Goal: Task Accomplishment & Management: Complete application form

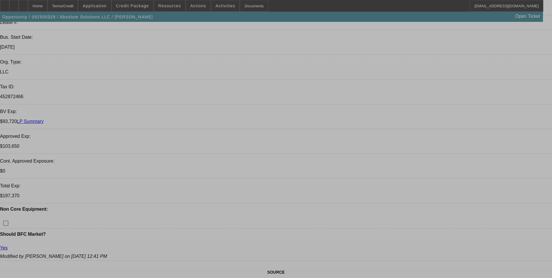
select select "0"
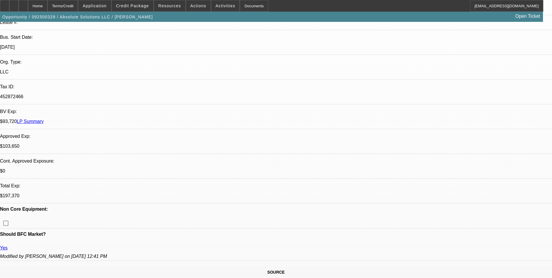
select select "0"
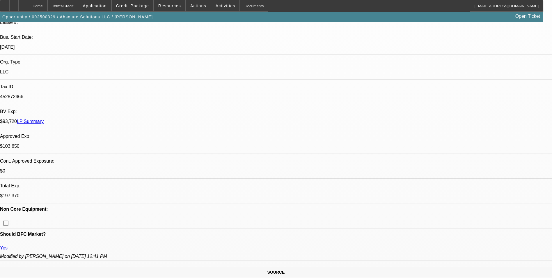
select select "0"
select select "1"
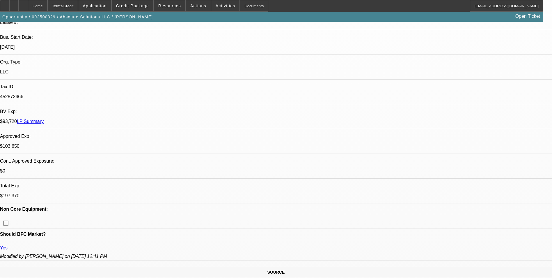
select select "1"
select select "6"
select select "1"
select select "6"
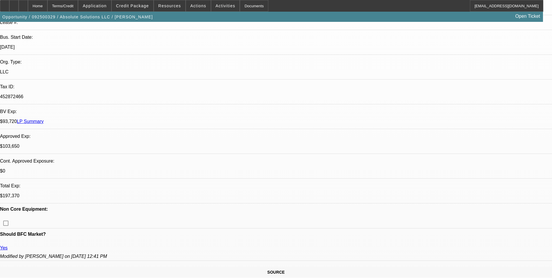
select select "1"
select select "6"
select select "1"
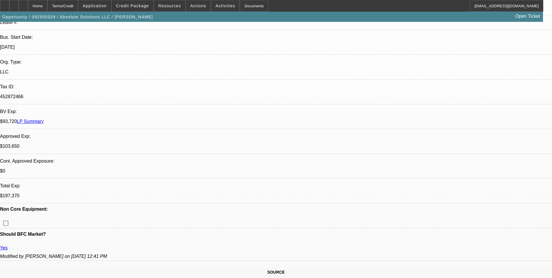
select select "5"
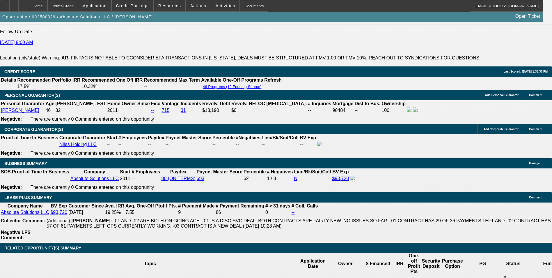
scroll to position [873, 0]
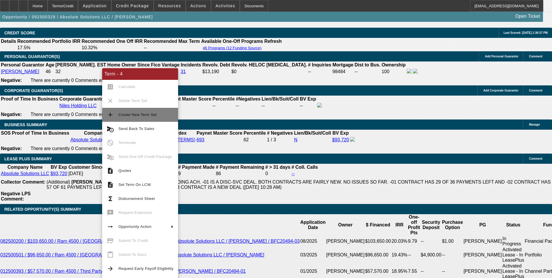
click at [139, 118] on button "add Create New Term Set" at bounding box center [140, 115] width 76 height 14
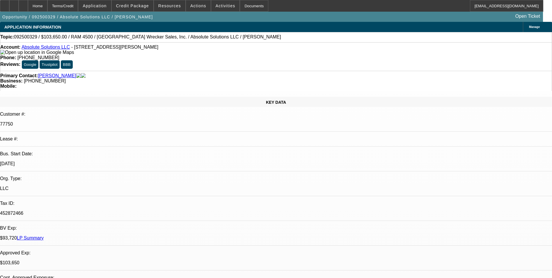
select select "0"
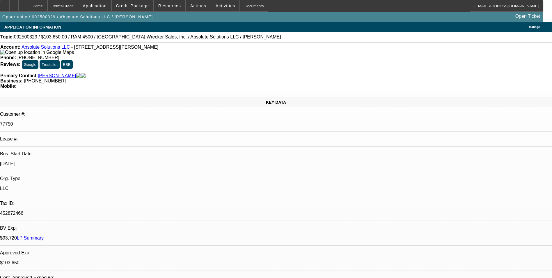
select select "0"
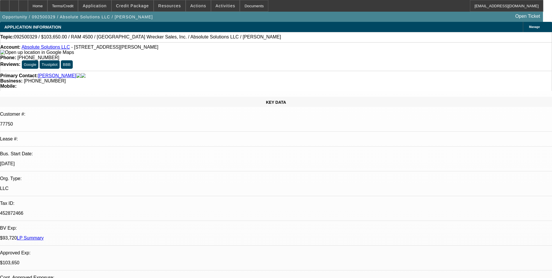
select select "0"
select select "1"
select select "6"
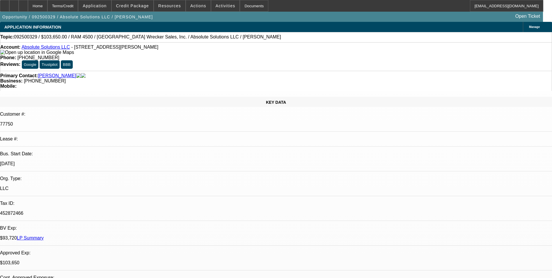
select select "1"
select select "6"
select select "1"
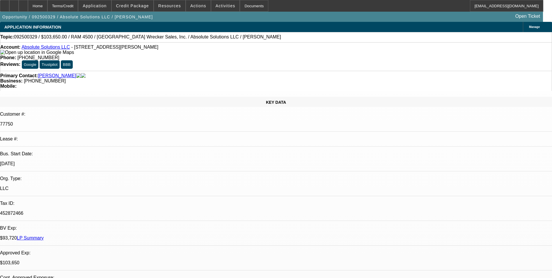
select select "6"
select select "1"
select select "6"
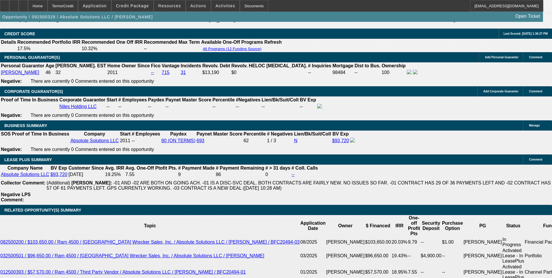
scroll to position [931, 0]
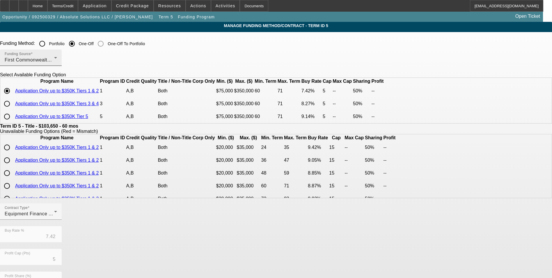
click at [54, 61] on div "First Commonwealth Equipment Finance" at bounding box center [29, 59] width 49 height 7
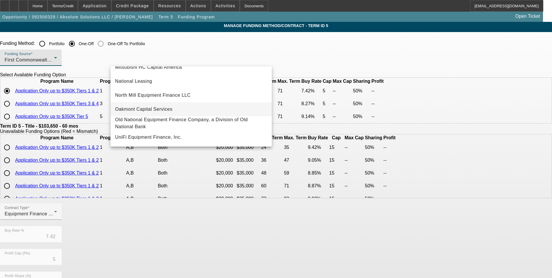
scroll to position [107, 0]
click at [195, 110] on mat-option "LEAF Capital Funding, LLC" at bounding box center [191, 109] width 161 height 14
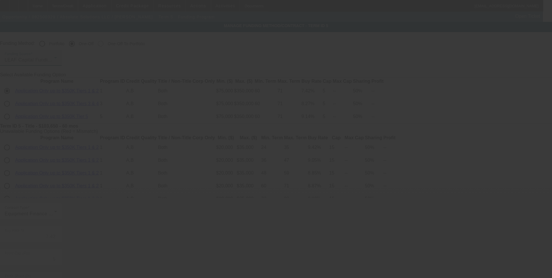
type input "6.75"
type input "6"
type input "10"
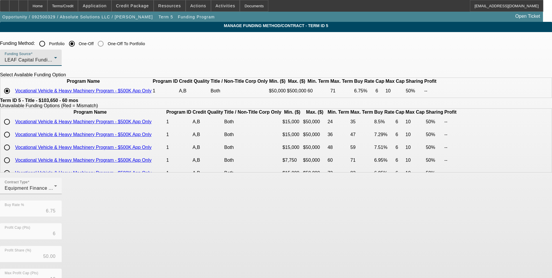
click at [54, 63] on div "LEAF Capital Funding, LLC" at bounding box center [29, 59] width 49 height 7
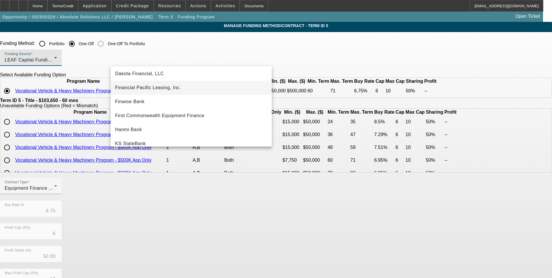
scroll to position [58, 0]
click at [210, 127] on mat-option "Hanmi Bank" at bounding box center [191, 129] width 161 height 14
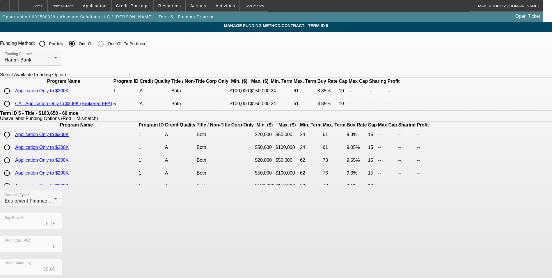
click at [13, 97] on input "radio" at bounding box center [7, 91] width 12 height 12
radio input "true"
type input "8.85"
type input "10"
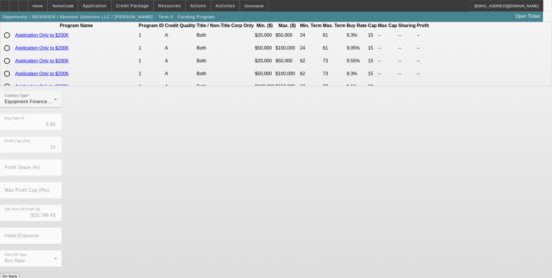
scroll to position [106, 0]
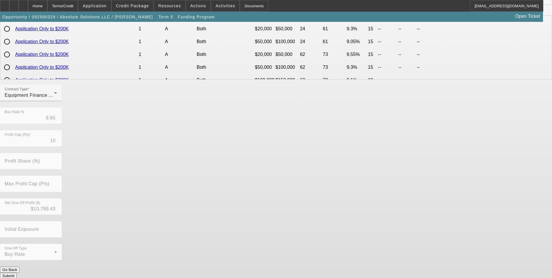
click at [17, 272] on button "Submit" at bounding box center [8, 275] width 17 height 6
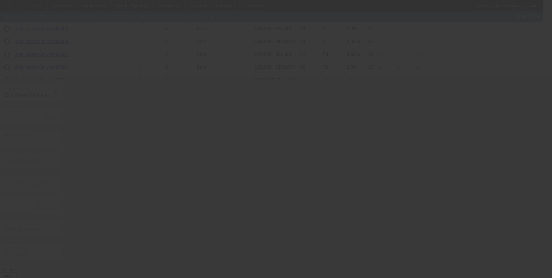
type input "7.42"
type input "5"
type input "50.00"
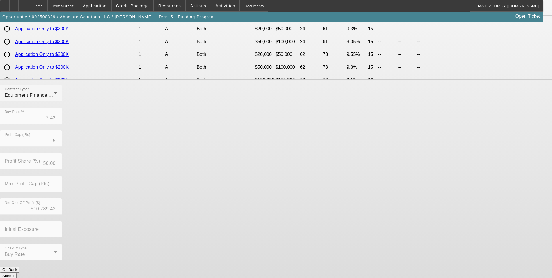
scroll to position [0, 0]
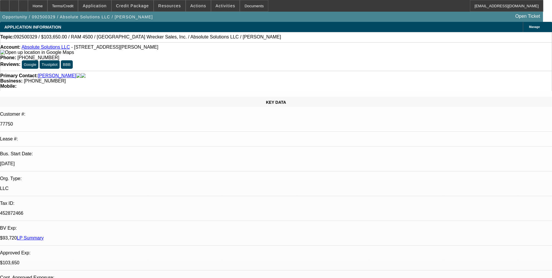
select select "0"
select select "6"
select select "0"
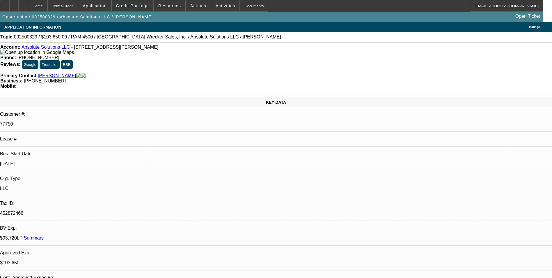
select select "0"
select select "6"
select select "0"
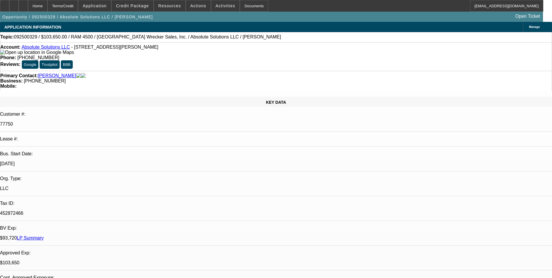
select select "0"
select select "6"
select select "0"
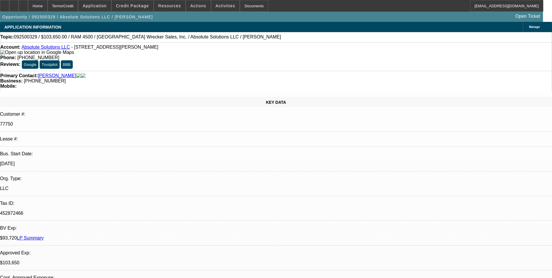
select select "6"
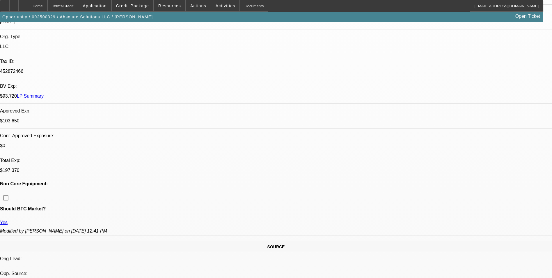
scroll to position [116, 0]
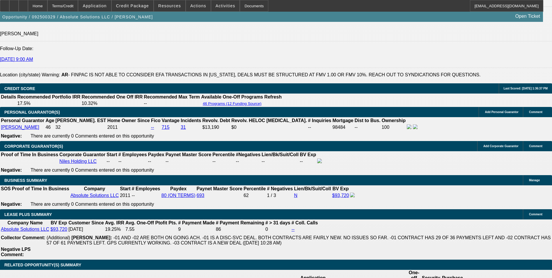
scroll to position [815, 0]
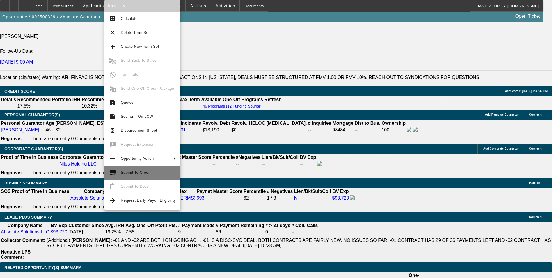
click at [133, 170] on span "Submit To Credit" at bounding box center [136, 172] width 30 height 4
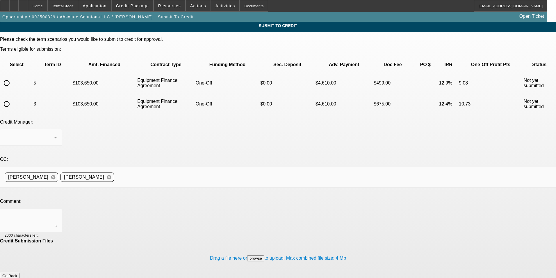
click at [13, 77] on input "radio" at bounding box center [7, 83] width 12 height 12
radio input "true"
click at [57, 213] on textarea at bounding box center [31, 220] width 52 height 14
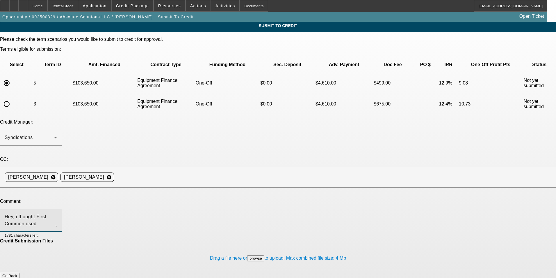
type textarea "Hey, i thought First Common used transunion like us? Unless they use FICO inste…"
click at [17, 277] on button "Submit" at bounding box center [8, 281] width 17 height 6
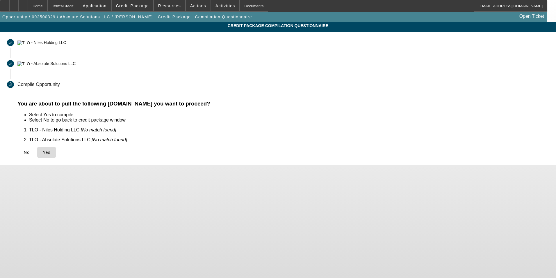
click at [56, 149] on span at bounding box center [46, 152] width 19 height 14
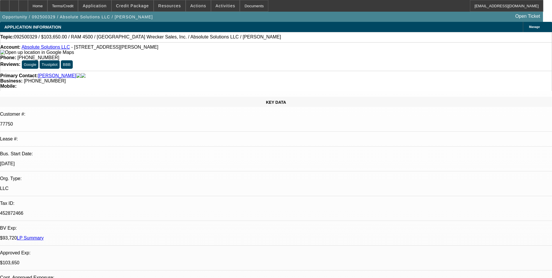
select select "0"
select select "6"
select select "0"
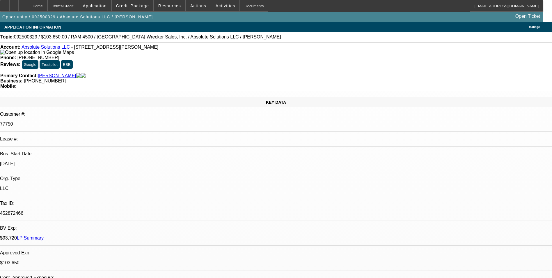
select select "0"
select select "6"
select select "0"
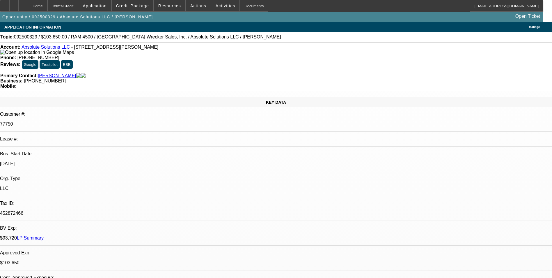
select select "0"
select select "6"
select select "0"
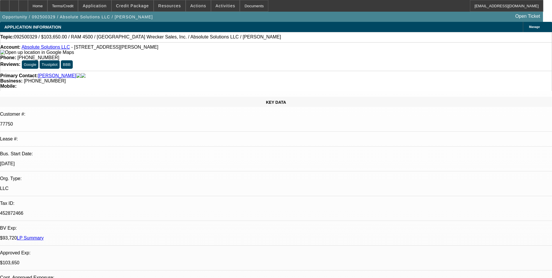
select select "6"
